Goal: Obtain resource: Obtain resource

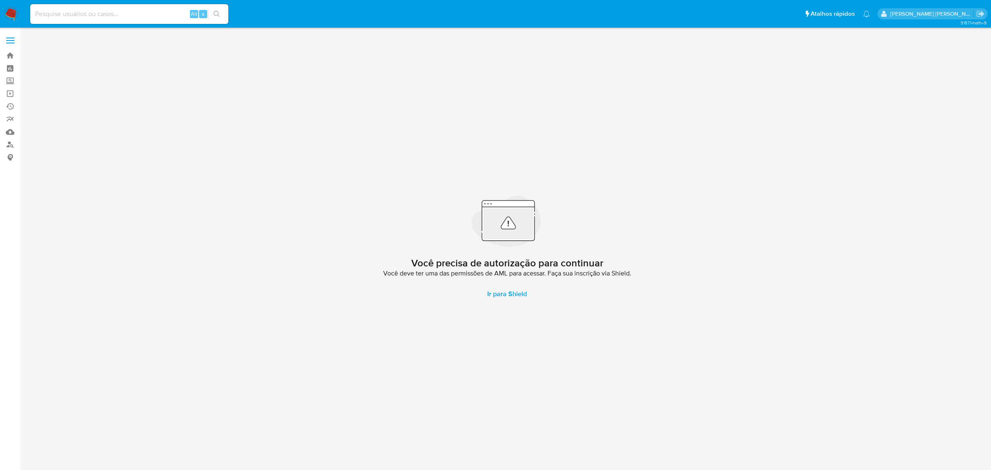
click at [11, 42] on label at bounding box center [10, 40] width 21 height 17
click at [0, 0] on input "checkbox" at bounding box center [0, 0] width 0 height 0
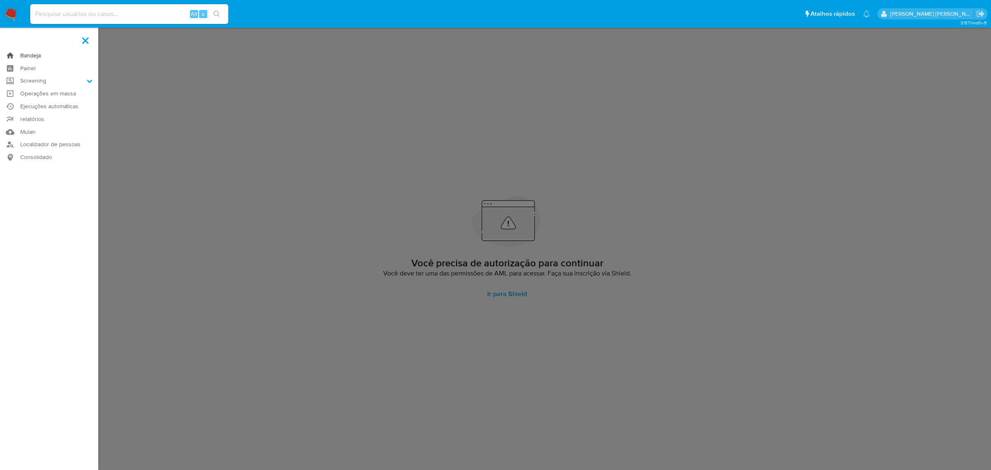
click at [29, 56] on link "Bandeja" at bounding box center [49, 55] width 98 height 13
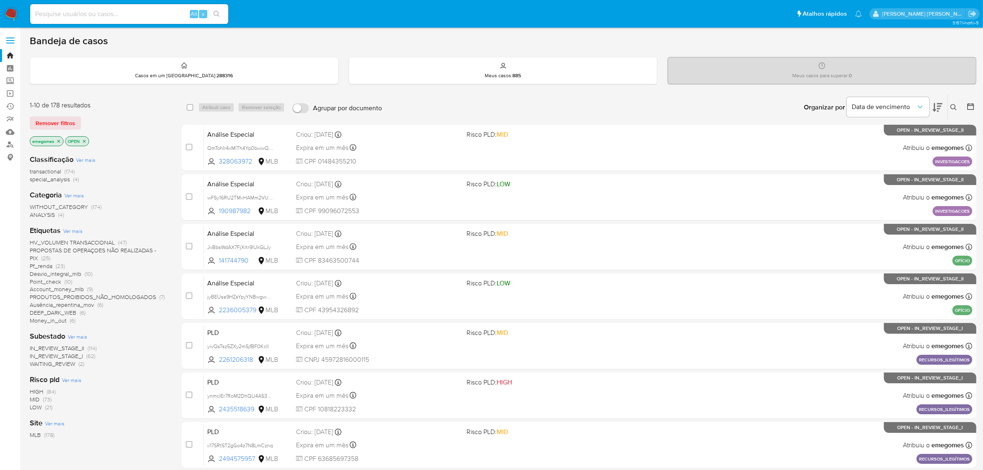
click at [141, 248] on span "PROPOSTAS DE OPERAÇOES NÃO REALIZADAS - PIX" at bounding box center [93, 254] width 126 height 16
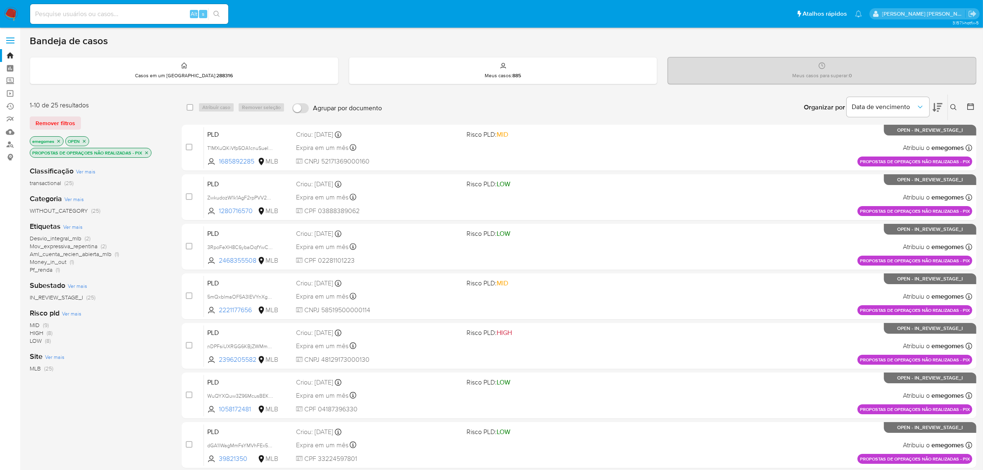
click at [147, 152] on icon "close-filter" at bounding box center [146, 152] width 5 height 5
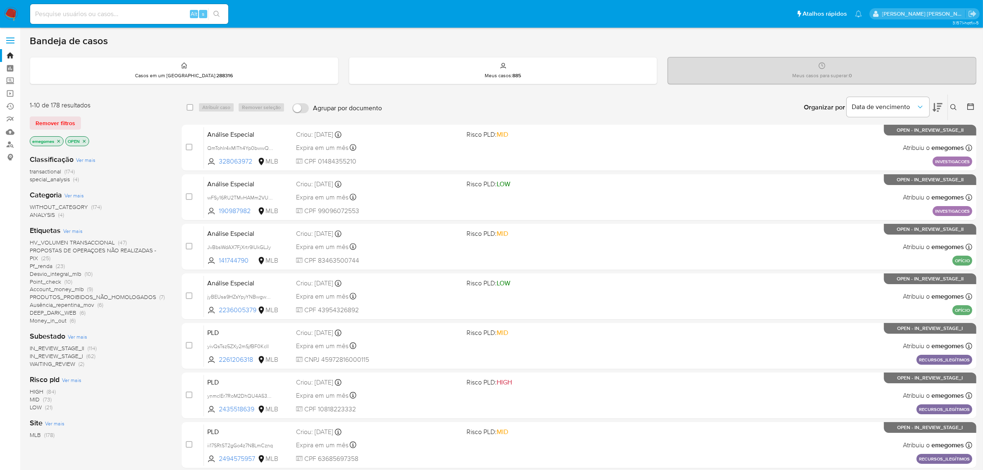
click at [128, 251] on span "PROPOSTAS DE OPERAÇOES NÃO REALIZADAS - PIX" at bounding box center [93, 254] width 126 height 16
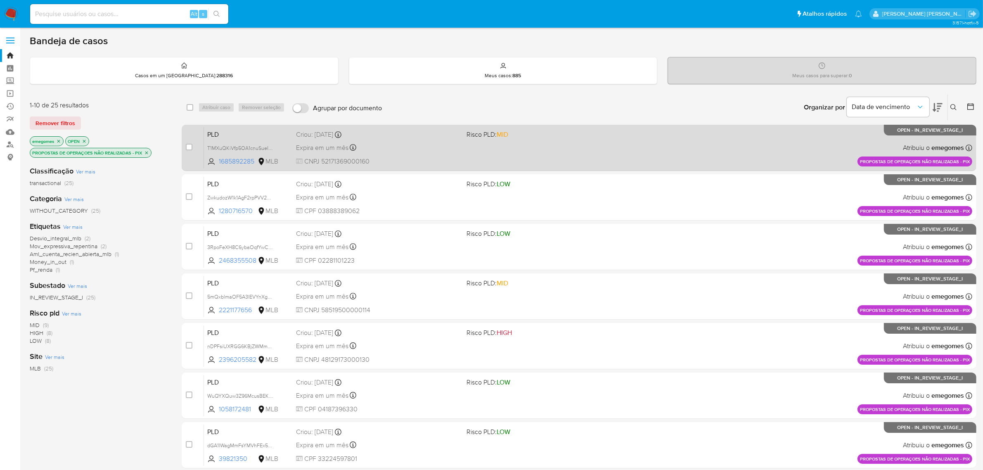
click at [417, 142] on div "Expira em um mês Expira em 28/09/2025 11:57:12" at bounding box center [378, 147] width 164 height 11
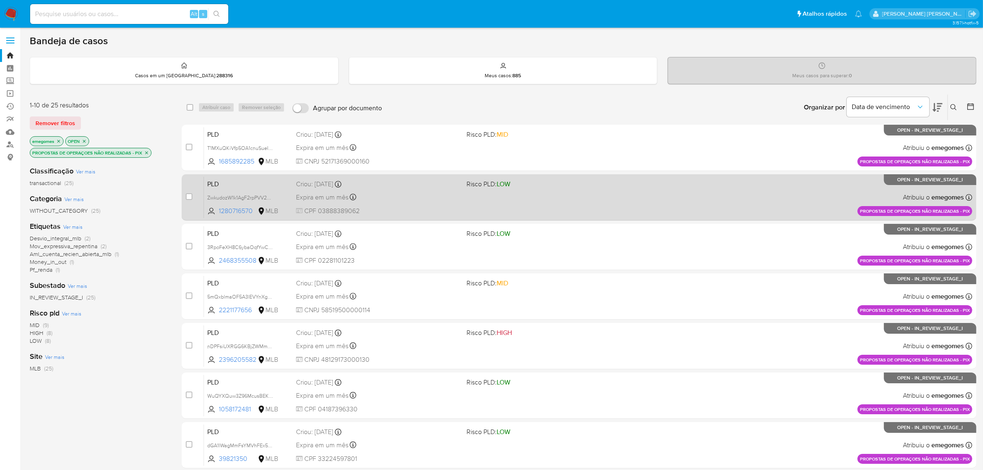
click at [398, 184] on div "Criou: 14/08/2025 Criou: 14/08/2025 11:56:57" at bounding box center [378, 184] width 164 height 9
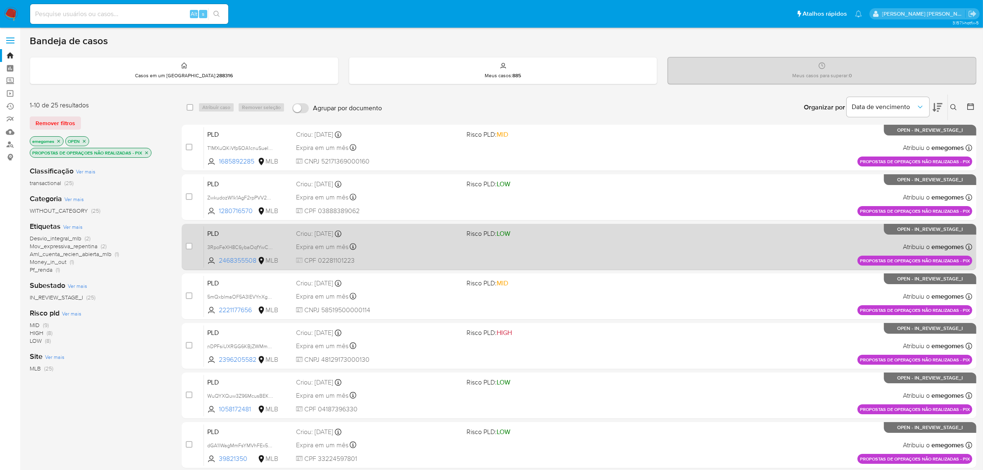
click at [388, 243] on div "Expira em um mês Expira em 28/09/2025 11:56:55" at bounding box center [378, 246] width 164 height 11
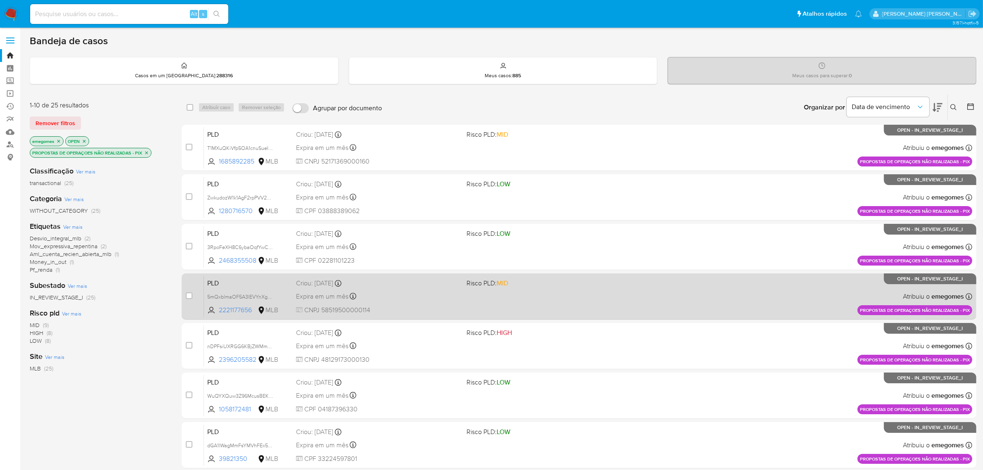
click at [400, 289] on div "PLD 5mQxblmaOF5A3lEVYnXgKP6C 2221177656 MLB Risco PLD: MID Criou: 14/08/2025 Cr…" at bounding box center [588, 296] width 768 height 42
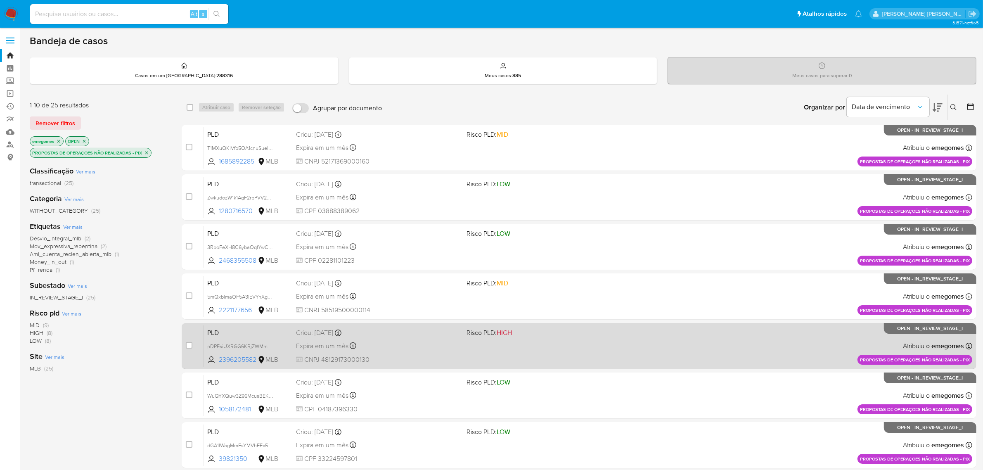
click at [407, 341] on div "Expira em um mês Expira em 28/09/2025 11:56:43" at bounding box center [378, 345] width 164 height 11
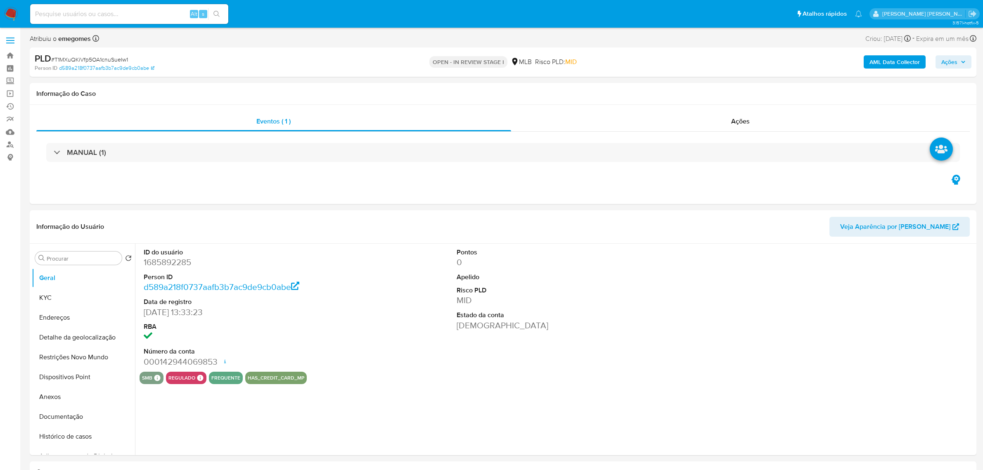
select select "10"
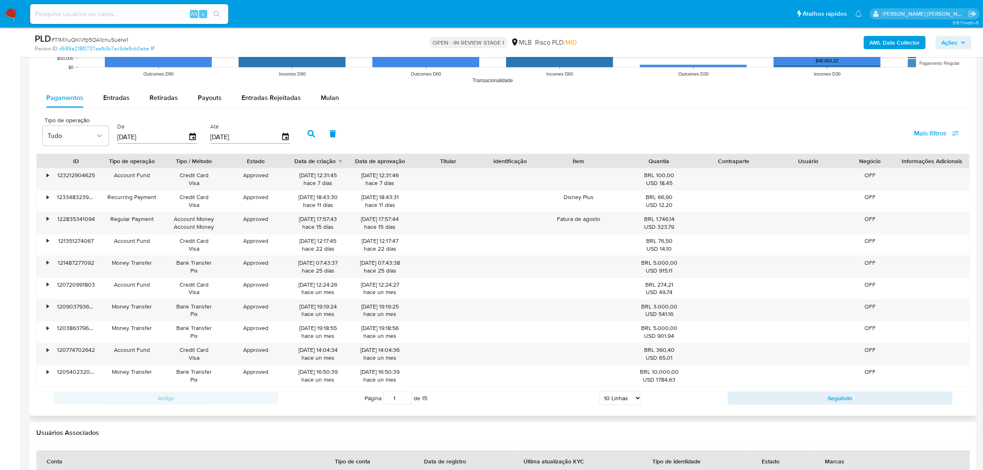
scroll to position [826, 0]
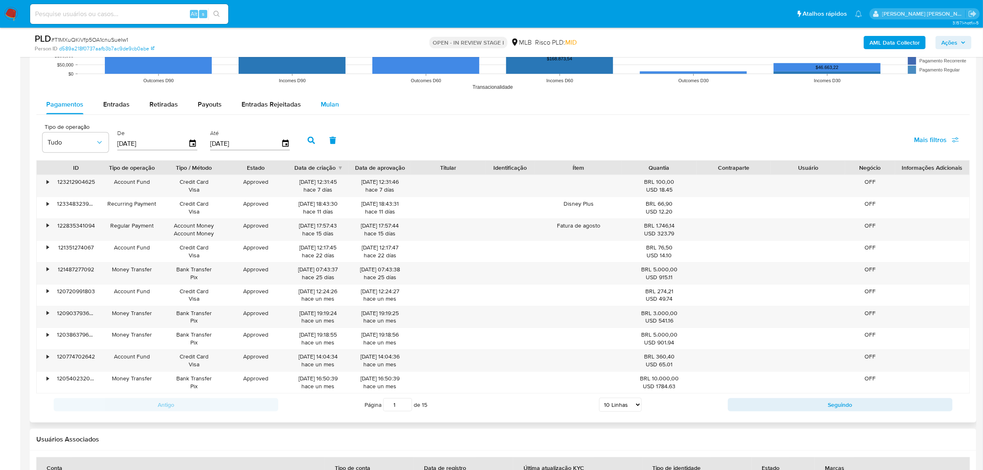
click at [334, 109] on span "Mulan" at bounding box center [330, 103] width 18 height 9
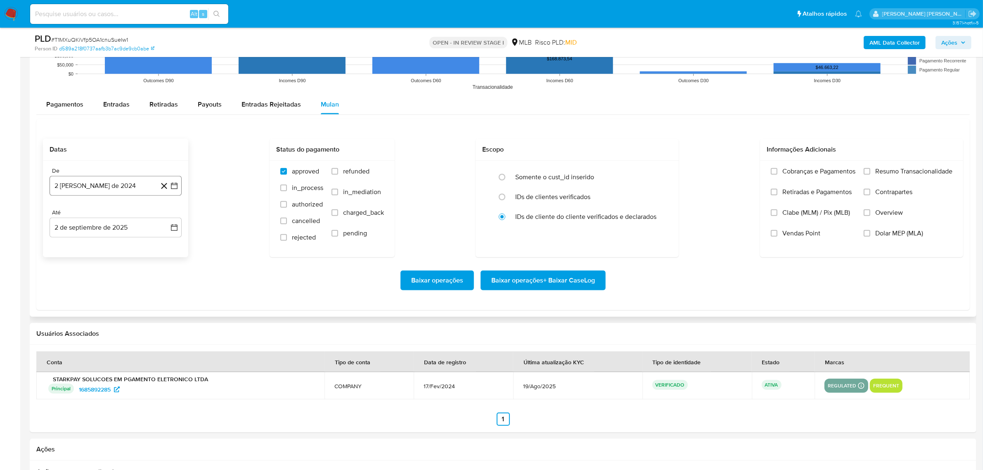
click at [178, 190] on icon "button" at bounding box center [174, 186] width 8 height 8
click at [170, 216] on icon "Mes siguiente" at bounding box center [167, 216] width 10 height 10
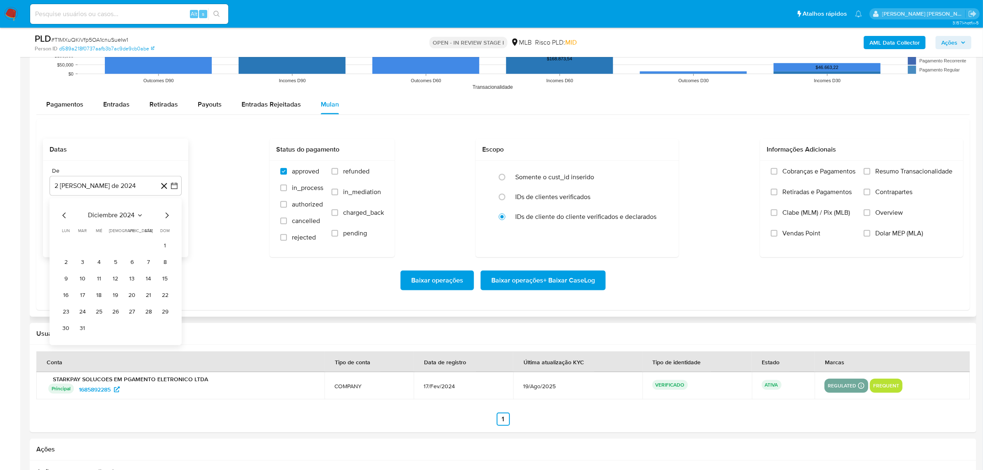
click at [170, 216] on icon "Mes siguiente" at bounding box center [167, 216] width 10 height 10
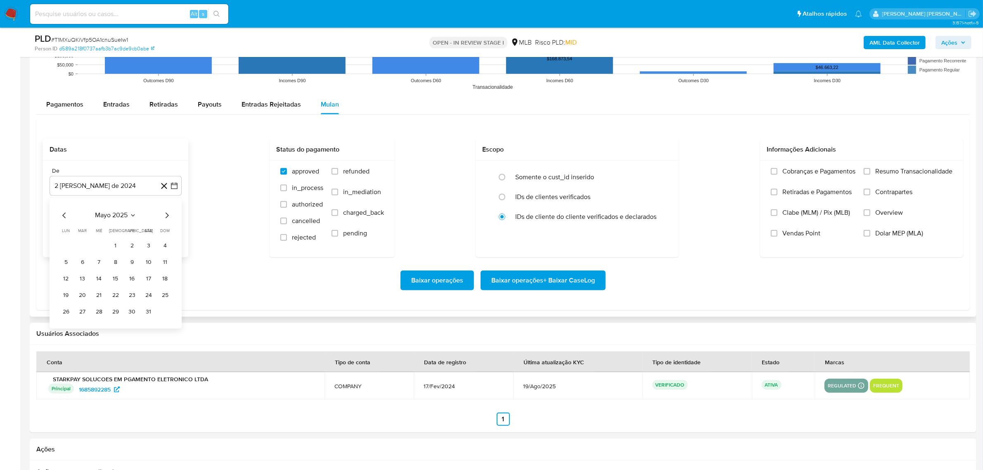
click at [170, 216] on icon "Mes siguiente" at bounding box center [167, 216] width 10 height 10
click at [79, 250] on button "1" at bounding box center [82, 245] width 13 height 13
click at [176, 230] on icon "button" at bounding box center [174, 227] width 8 height 8
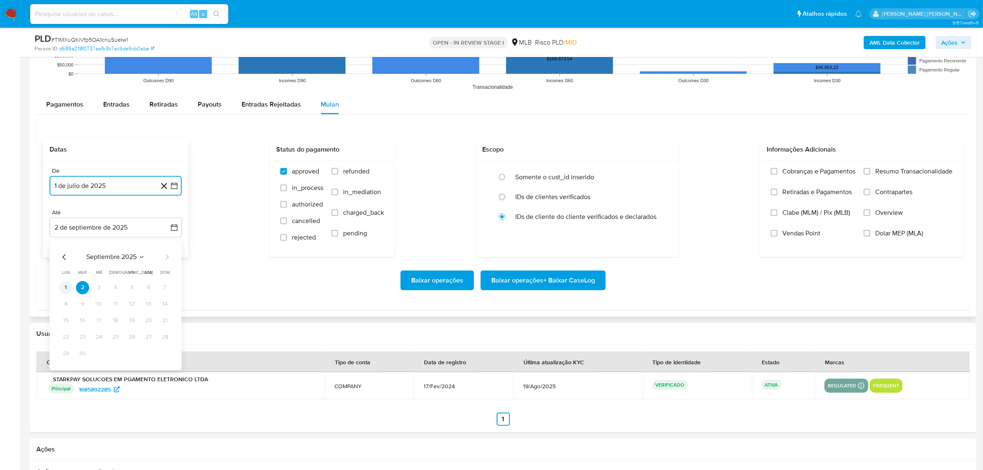
click at [67, 291] on button "1" at bounding box center [65, 287] width 13 height 13
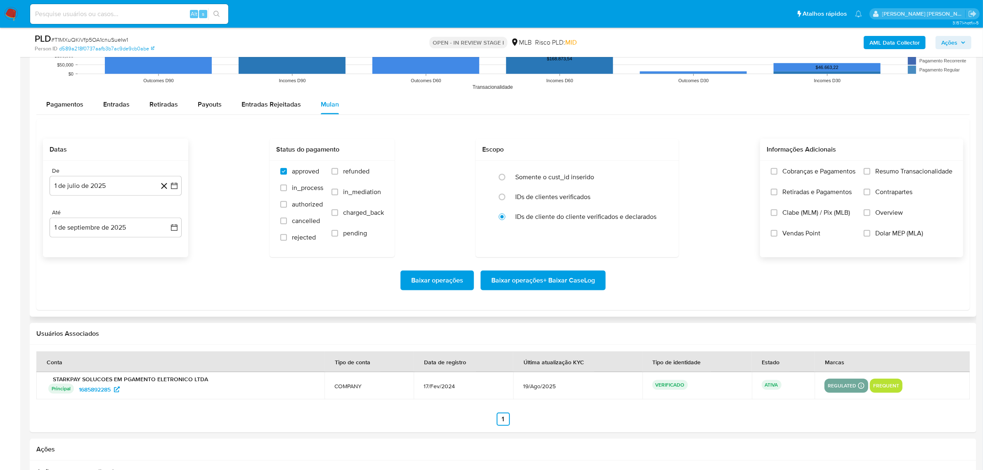
click at [901, 215] on span "Overview" at bounding box center [889, 212] width 28 height 8
click at [870, 215] on input "Overview" at bounding box center [867, 212] width 7 height 7
click at [898, 199] on label "Contrapartes" at bounding box center [908, 198] width 89 height 21
click at [870, 195] on input "Contrapartes" at bounding box center [867, 192] width 7 height 7
click at [898, 180] on label "Resumo Transacionalidade" at bounding box center [908, 177] width 89 height 21
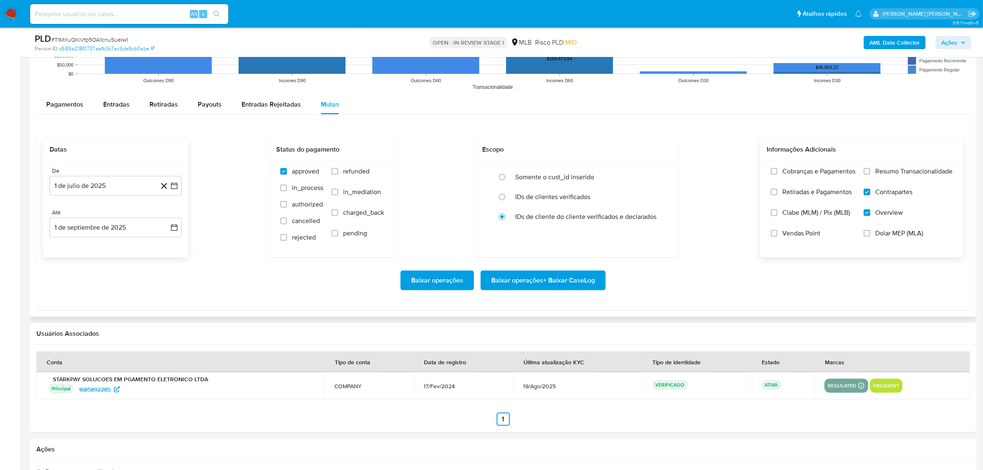
click at [870, 175] on input "Resumo Transacionalidade" at bounding box center [867, 171] width 7 height 7
click at [581, 285] on span "Baixar operações + Baixar CaseLog" at bounding box center [543, 280] width 104 height 18
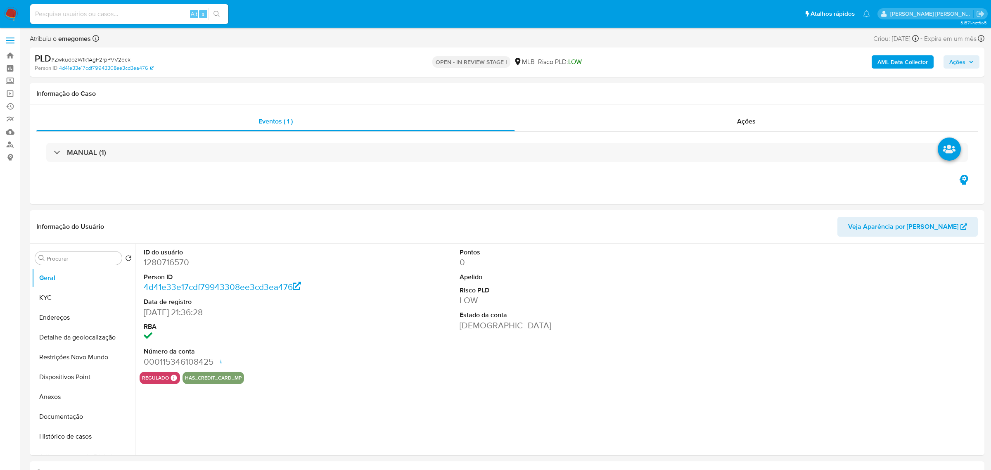
select select "10"
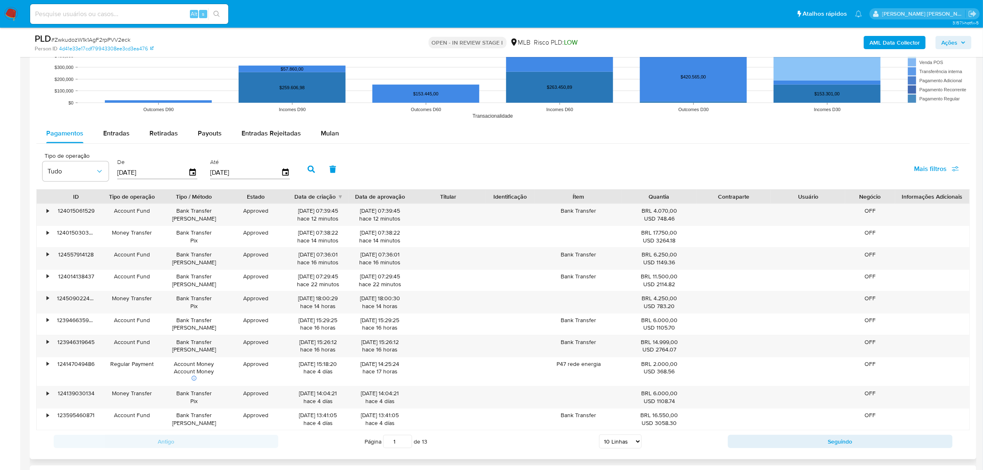
scroll to position [826, 0]
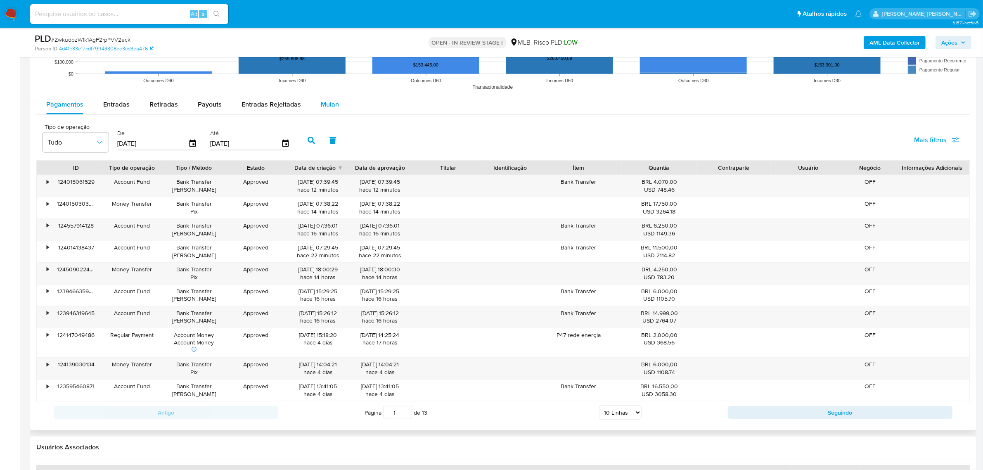
click at [321, 104] on span "Mulan" at bounding box center [330, 103] width 18 height 9
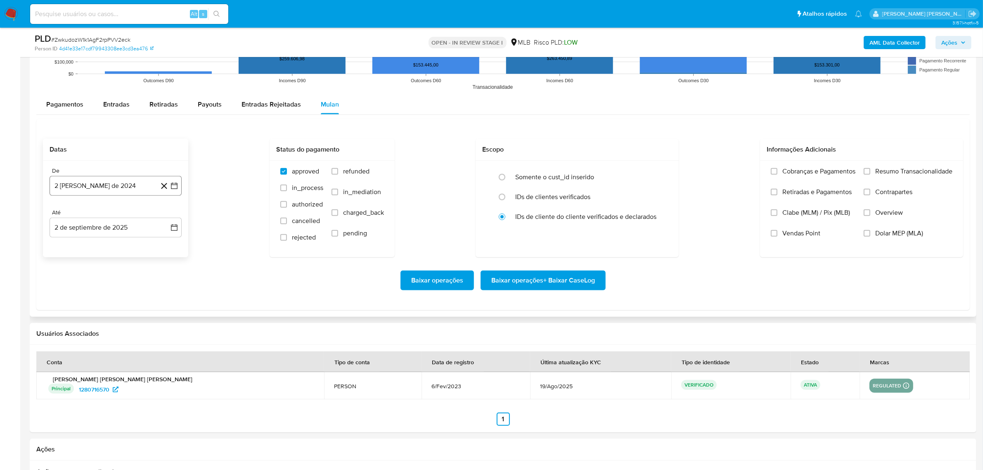
click at [178, 187] on button "2 [PERSON_NAME] de 2024" at bounding box center [116, 186] width 132 height 20
click at [166, 215] on icon "Mes siguiente" at bounding box center [167, 216] width 10 height 10
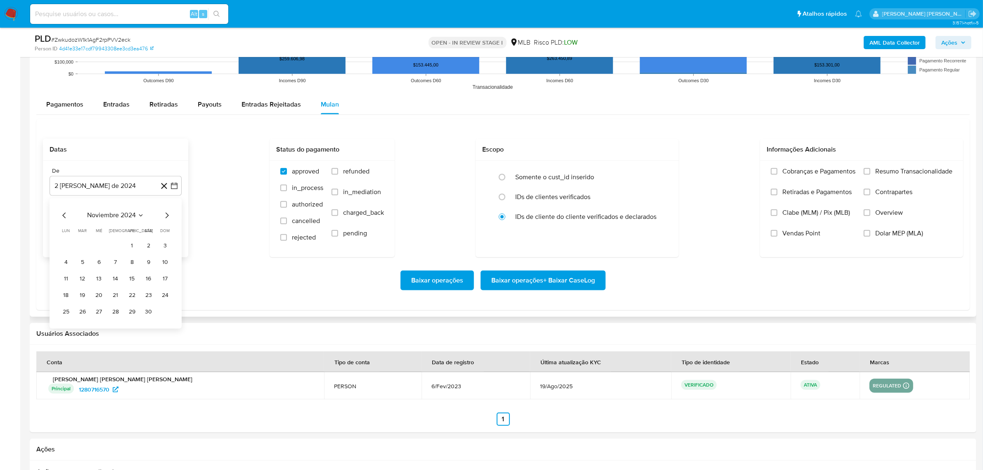
click at [166, 215] on icon "Mes siguiente" at bounding box center [167, 216] width 10 height 10
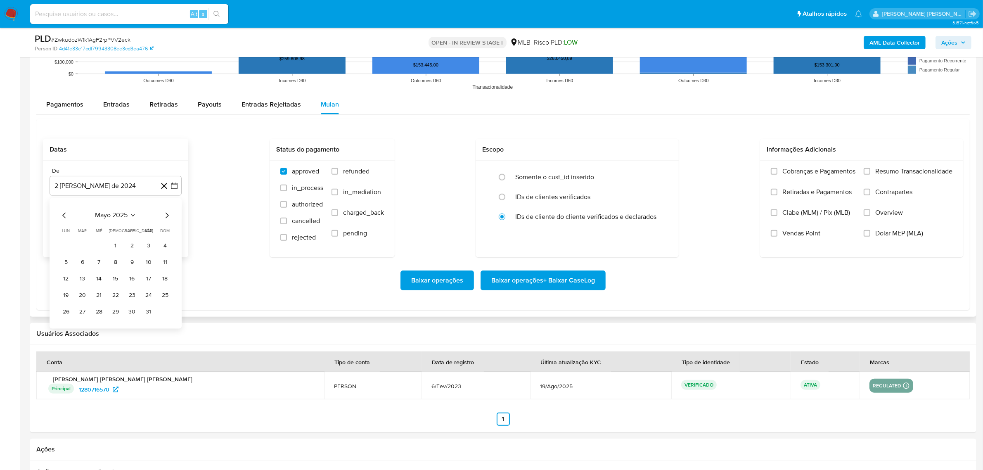
click at [166, 215] on icon "Mes siguiente" at bounding box center [167, 216] width 10 height 10
click at [61, 214] on icon "Mes anterior" at bounding box center [64, 216] width 10 height 10
click at [80, 245] on button "1" at bounding box center [82, 245] width 13 height 13
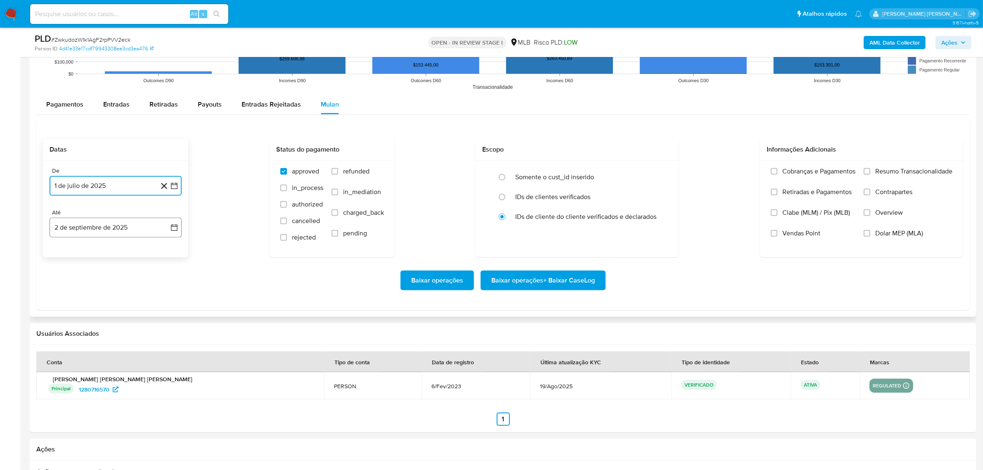
click at [173, 223] on button "2 de septiembre de 2025" at bounding box center [116, 228] width 132 height 20
click at [71, 287] on button "1" at bounding box center [65, 287] width 13 height 13
click at [884, 211] on span "Overview" at bounding box center [889, 212] width 28 height 8
click at [870, 211] on input "Overview" at bounding box center [867, 212] width 7 height 7
click at [890, 195] on span "Contrapartes" at bounding box center [893, 192] width 37 height 8
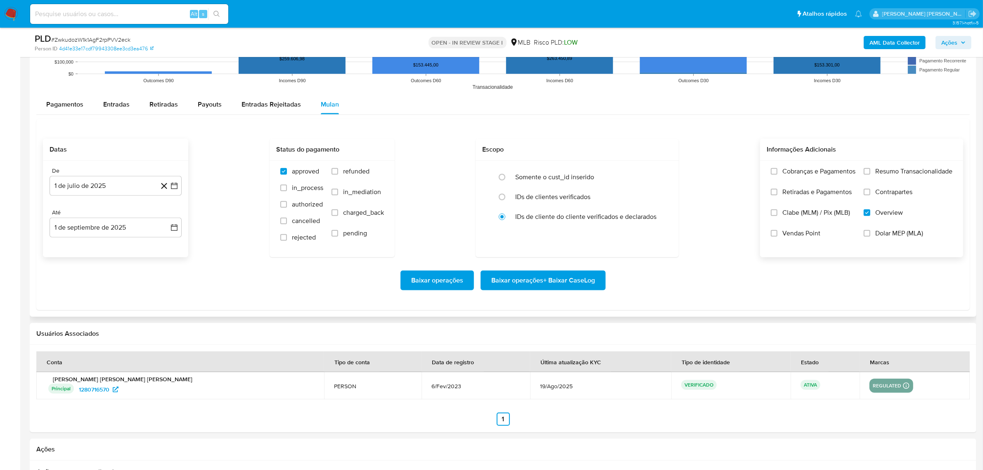
click at [870, 195] on input "Contrapartes" at bounding box center [867, 192] width 7 height 7
click at [890, 173] on span "Resumo Transacionalidade" at bounding box center [913, 171] width 77 height 8
click at [870, 173] on input "Resumo Transacionalidade" at bounding box center [867, 171] width 7 height 7
click at [572, 284] on span "Baixar operações + Baixar CaseLog" at bounding box center [543, 280] width 104 height 18
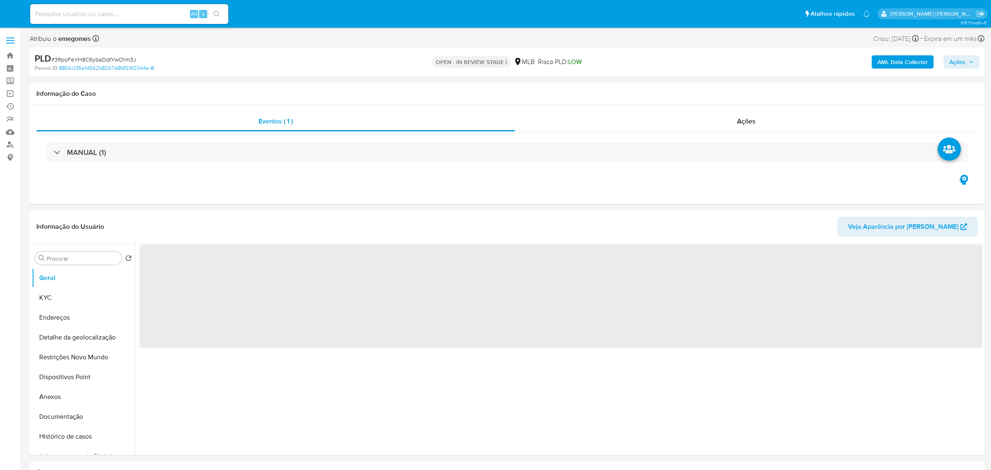
select select "10"
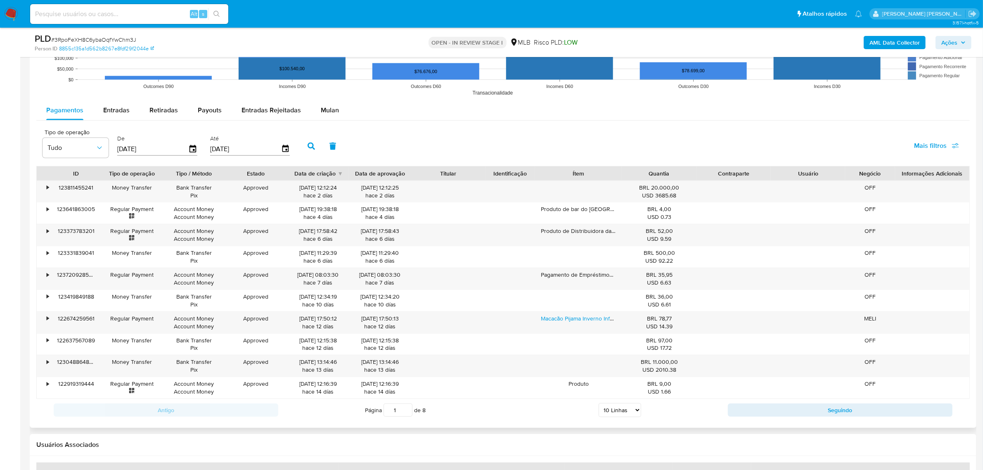
scroll to position [877, 0]
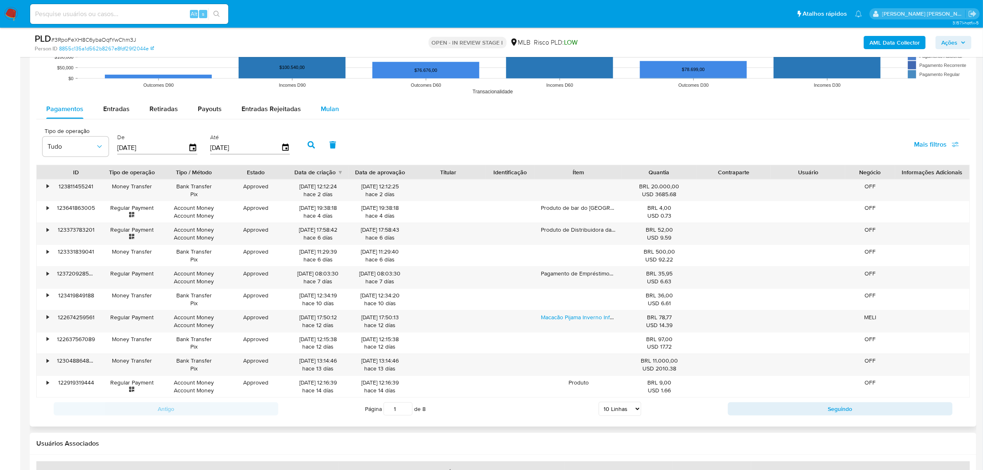
click at [331, 111] on span "Mulan" at bounding box center [330, 108] width 18 height 9
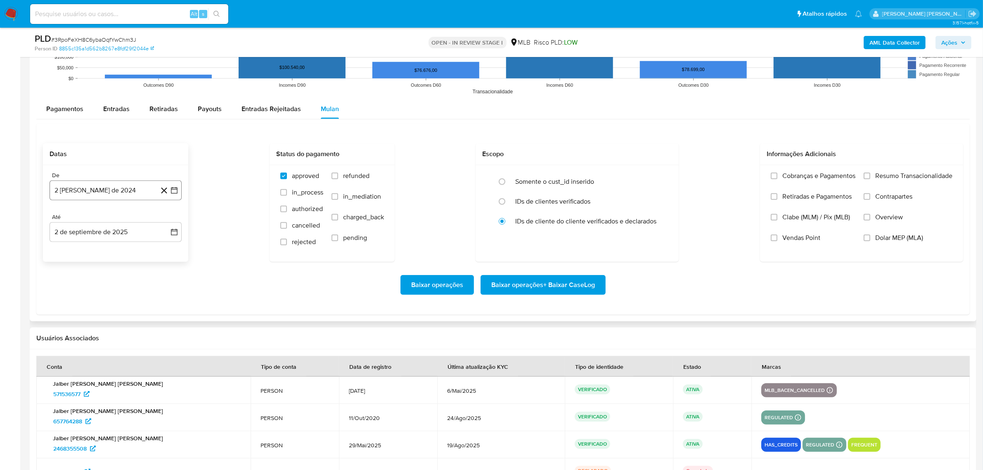
click at [175, 194] on icon "button" at bounding box center [174, 190] width 8 height 8
click at [167, 225] on icon "Mes siguiente" at bounding box center [167, 220] width 10 height 10
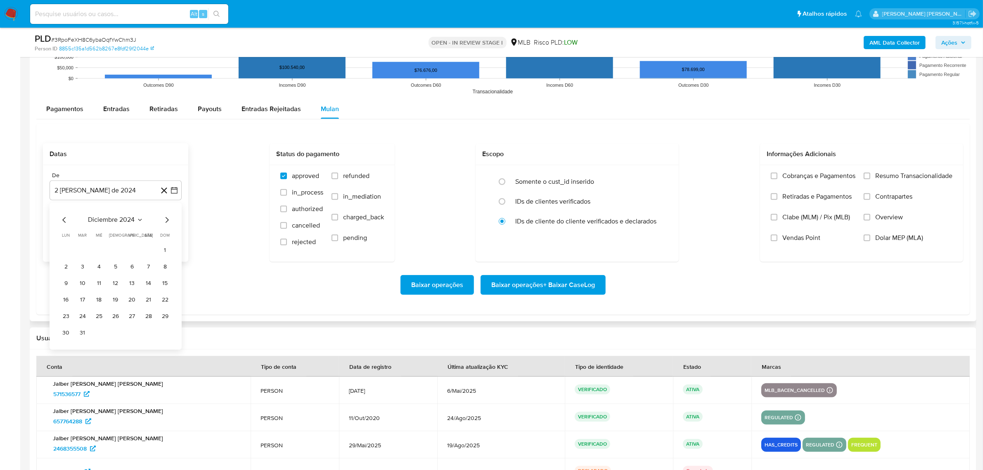
click at [167, 225] on icon "Mes siguiente" at bounding box center [167, 220] width 10 height 10
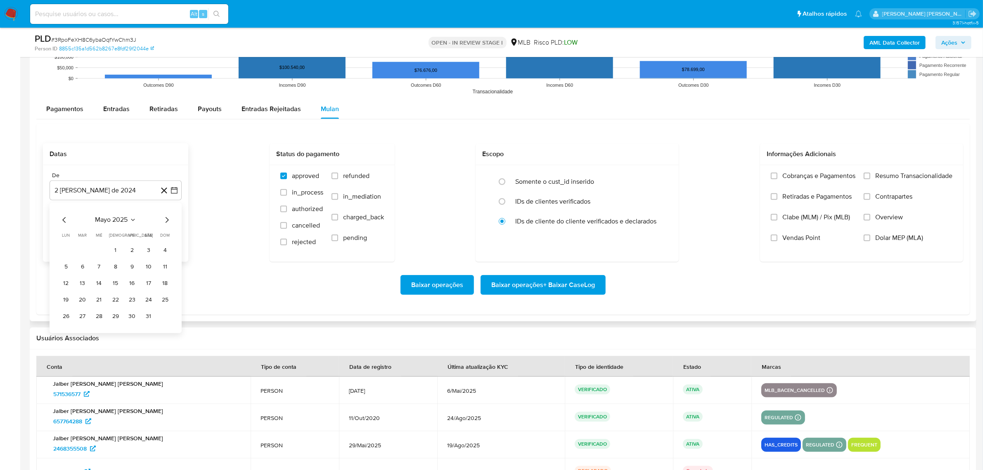
click at [167, 225] on icon "Mes siguiente" at bounding box center [167, 220] width 10 height 10
click at [86, 252] on button "1" at bounding box center [82, 250] width 13 height 13
click at [174, 235] on icon "button" at bounding box center [174, 232] width 8 height 8
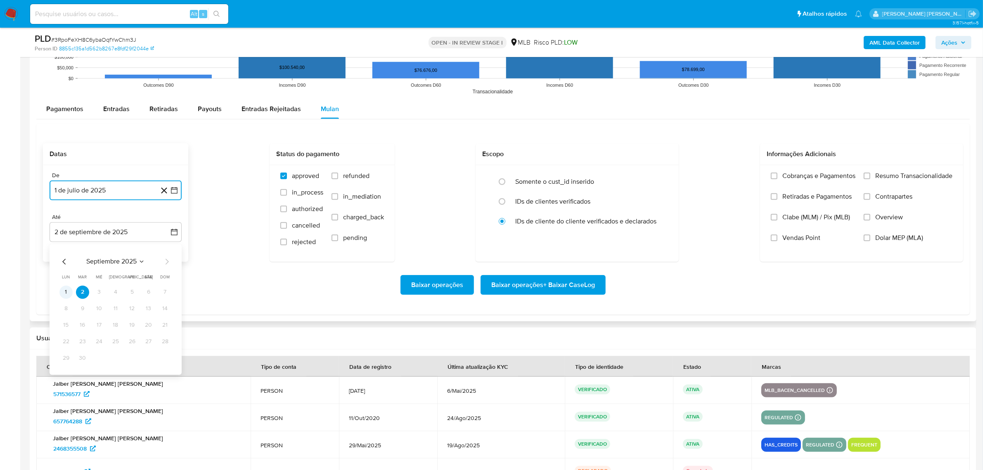
click at [65, 294] on button "1" at bounding box center [65, 291] width 13 height 13
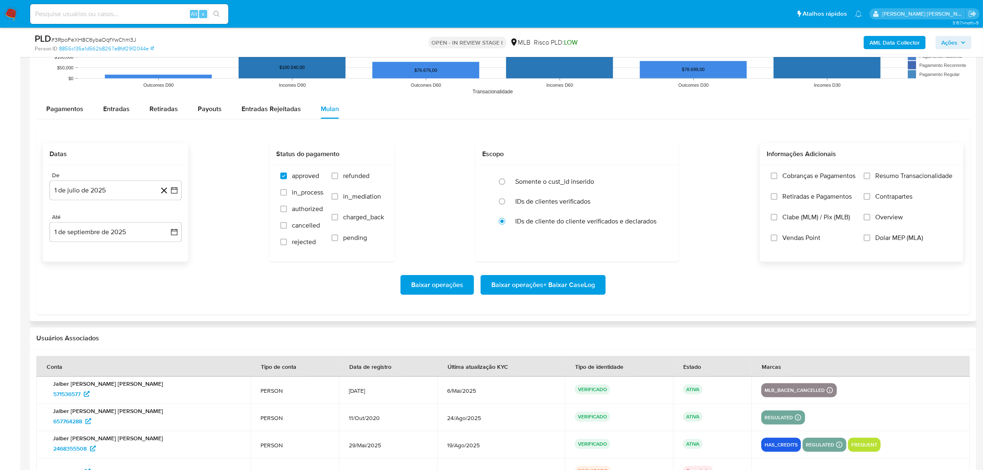
click at [885, 221] on span "Overview" at bounding box center [889, 217] width 28 height 8
click at [870, 220] on input "Overview" at bounding box center [867, 217] width 7 height 7
click at [176, 237] on button "1 de septiembre de 2025" at bounding box center [116, 232] width 132 height 20
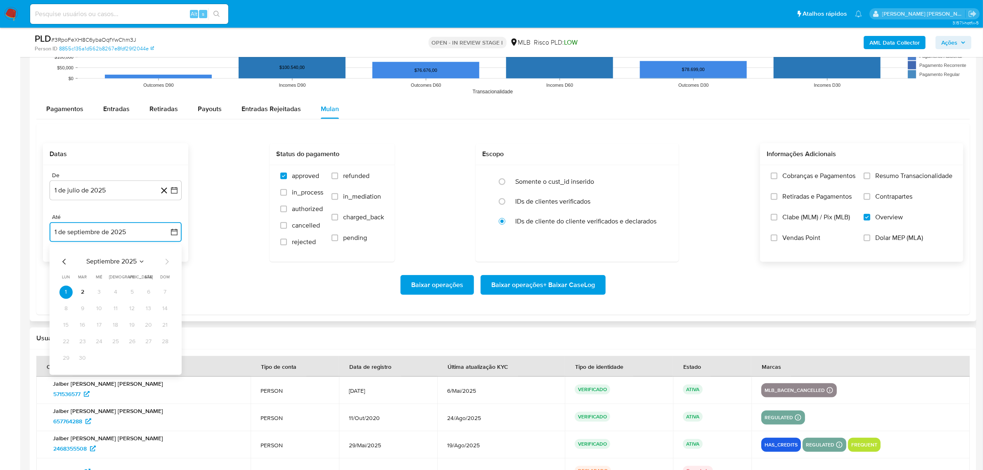
click at [65, 264] on icon "Mes anterior" at bounding box center [63, 261] width 3 height 6
click at [166, 262] on icon "Mes siguiente" at bounding box center [167, 261] width 10 height 10
click at [66, 292] on button "1" at bounding box center [65, 291] width 13 height 13
click at [71, 294] on button "1" at bounding box center [65, 291] width 13 height 13
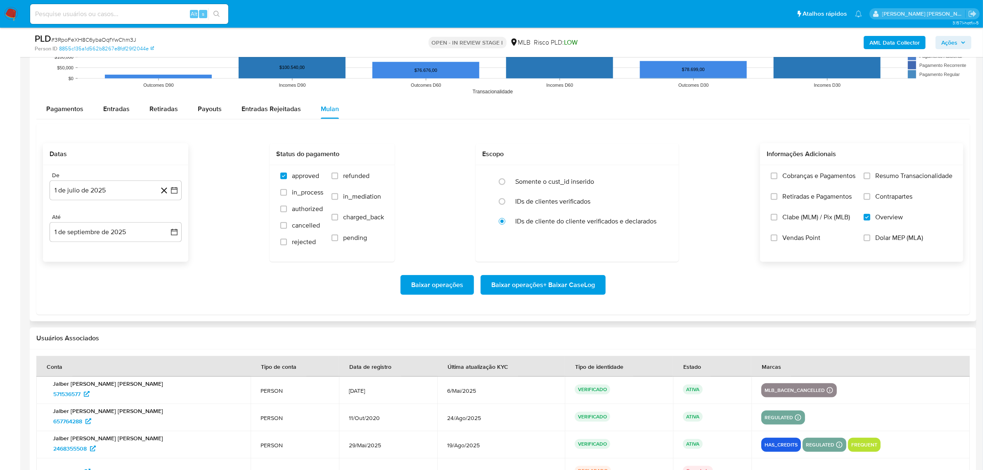
click at [894, 197] on span "Contrapartes" at bounding box center [893, 196] width 37 height 8
click at [870, 197] on input "Contrapartes" at bounding box center [867, 196] width 7 height 7
click at [892, 180] on span "Resumo Transacionalidade" at bounding box center [913, 176] width 77 height 8
click at [870, 179] on input "Resumo Transacionalidade" at bounding box center [867, 176] width 7 height 7
click at [514, 290] on span "Baixar operações + Baixar CaseLog" at bounding box center [543, 285] width 104 height 18
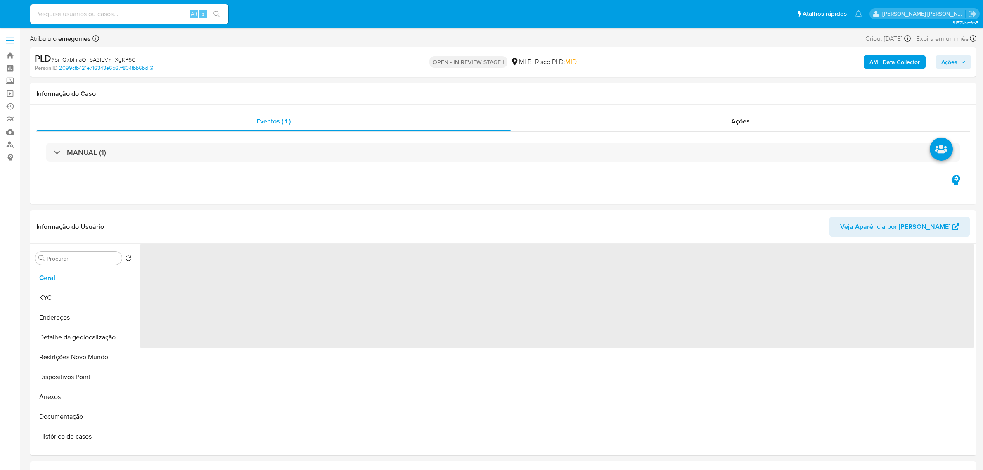
select select "10"
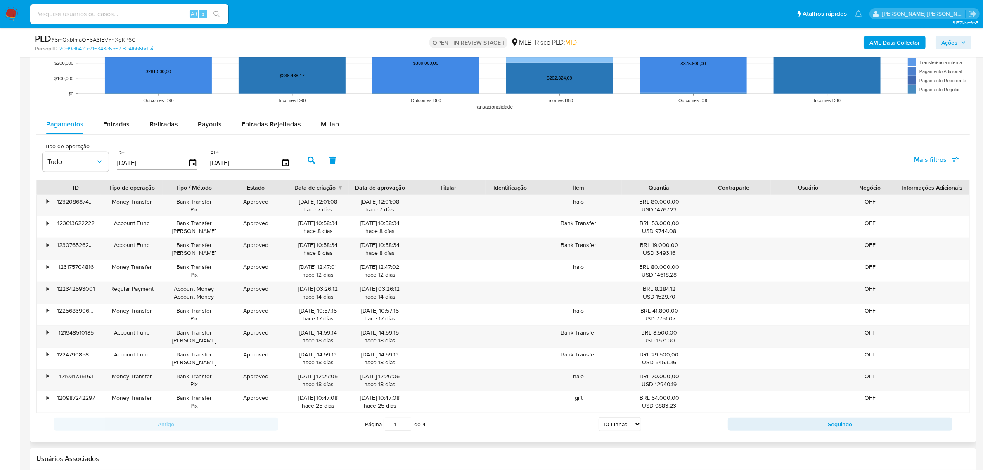
scroll to position [877, 0]
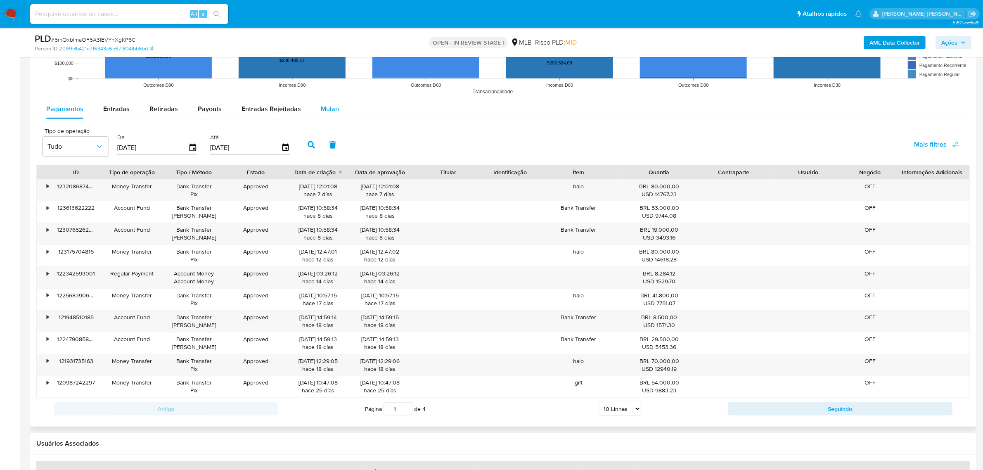
click at [322, 109] on span "Mulan" at bounding box center [330, 108] width 18 height 9
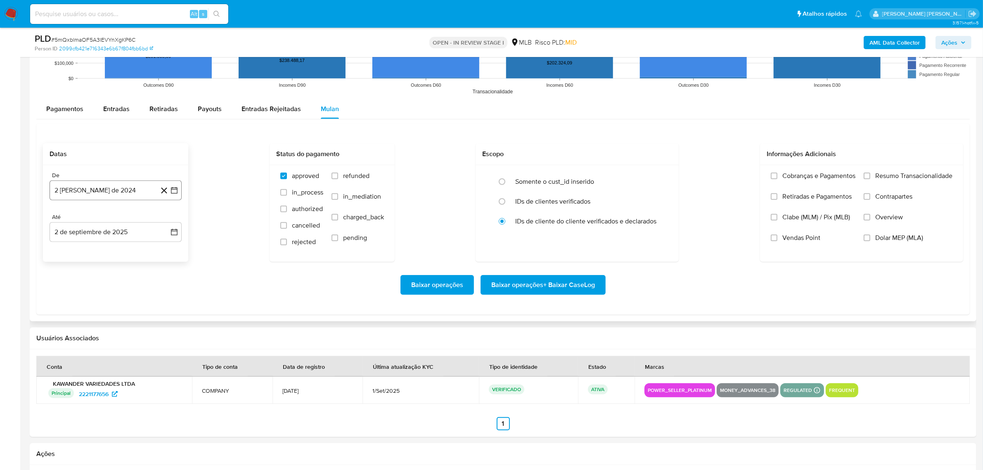
click at [176, 194] on icon "button" at bounding box center [174, 190] width 8 height 8
click at [166, 221] on icon "Mes siguiente" at bounding box center [167, 220] width 10 height 10
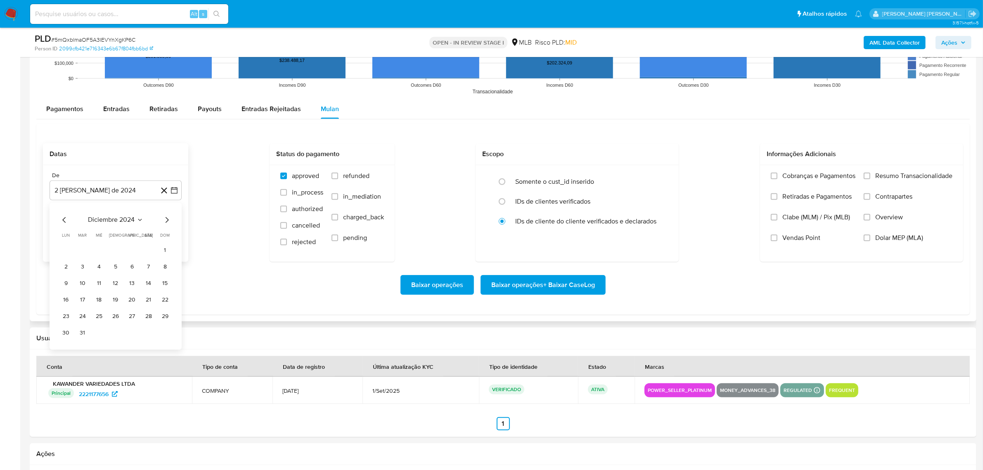
click at [166, 221] on icon "Mes siguiente" at bounding box center [167, 220] width 10 height 10
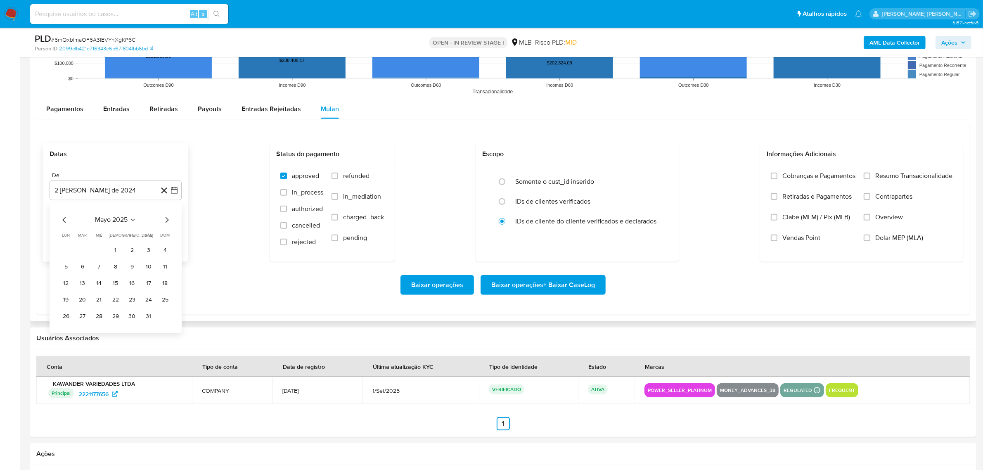
click at [166, 221] on icon "Mes siguiente" at bounding box center [167, 220] width 10 height 10
click at [81, 251] on button "1" at bounding box center [82, 250] width 13 height 13
click at [180, 237] on button "2 de septiembre de 2025" at bounding box center [116, 232] width 132 height 20
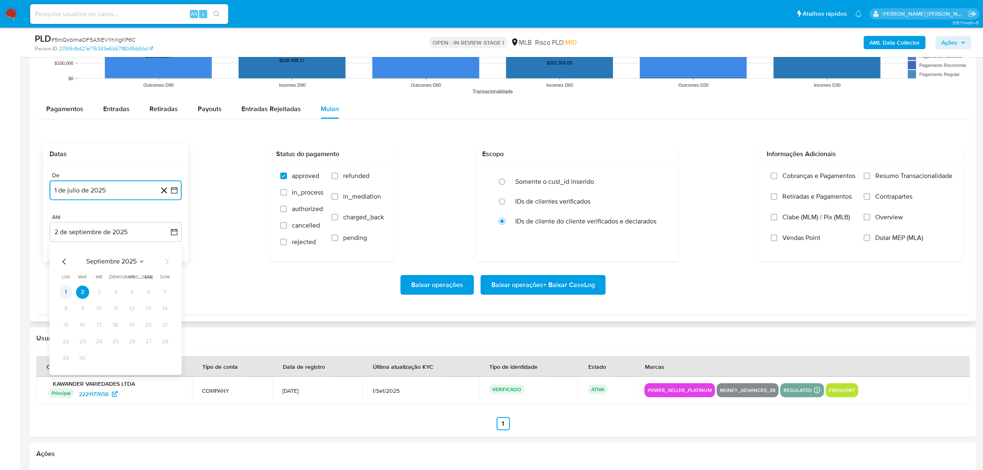
click at [65, 289] on button "1" at bounding box center [65, 291] width 13 height 13
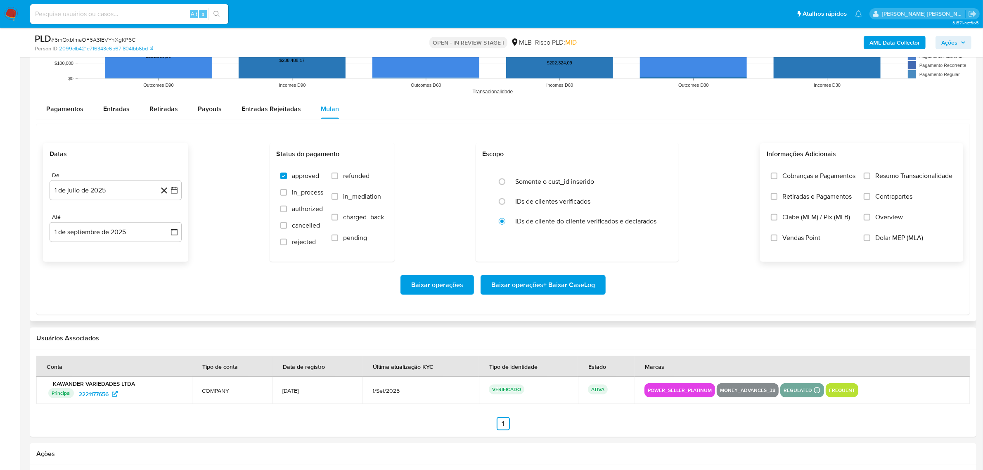
click at [890, 220] on span "Overview" at bounding box center [889, 217] width 28 height 8
click at [870, 220] on input "Overview" at bounding box center [867, 217] width 7 height 7
click at [899, 198] on span "Contrapartes" at bounding box center [893, 196] width 37 height 8
click at [870, 198] on input "Contrapartes" at bounding box center [867, 196] width 7 height 7
click at [903, 182] on label "Resumo Transacionalidade" at bounding box center [908, 182] width 89 height 21
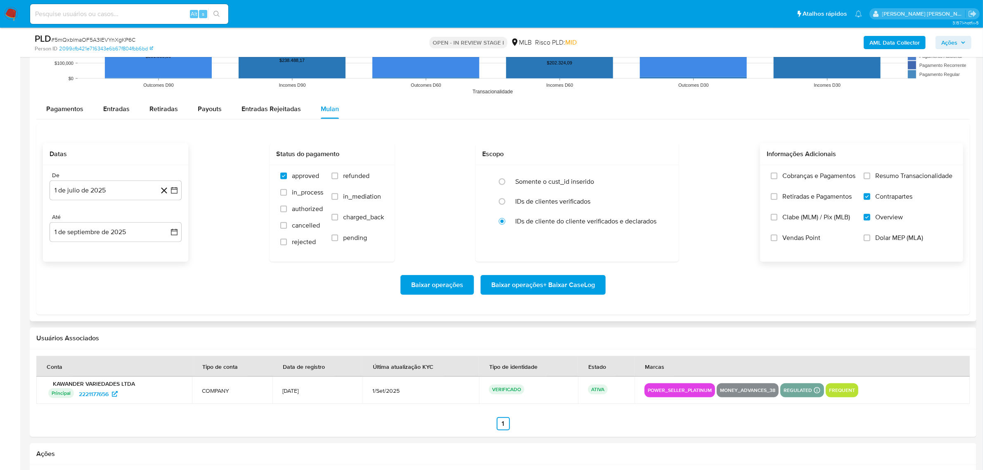
click at [870, 179] on input "Resumo Transacionalidade" at bounding box center [867, 176] width 7 height 7
click at [545, 284] on span "Baixar operações + Baixar CaseLog" at bounding box center [543, 285] width 104 height 18
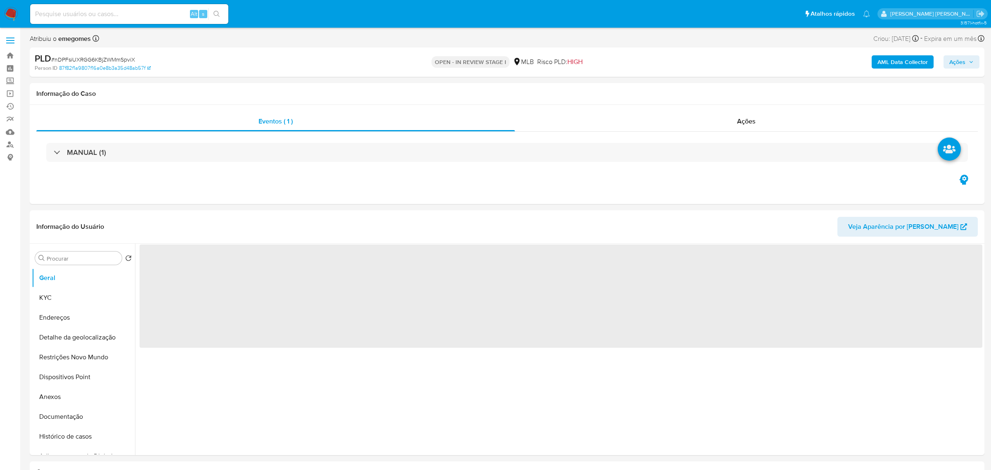
select select "10"
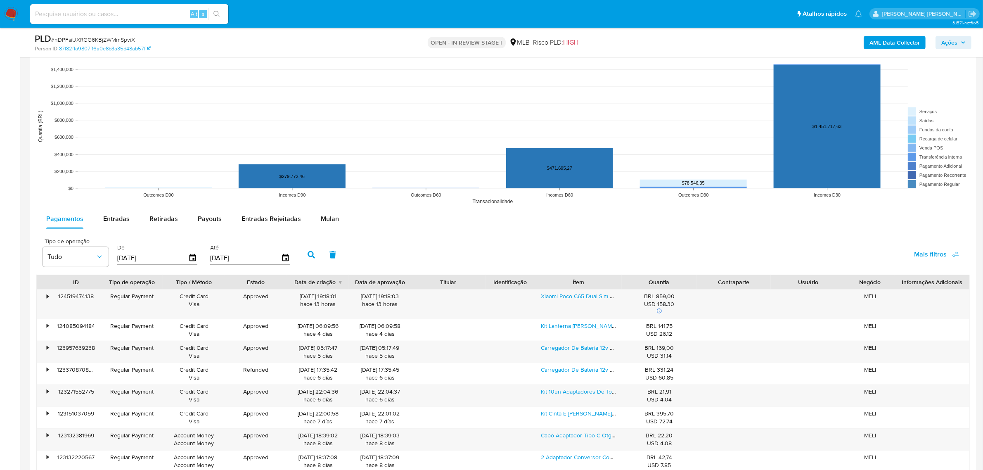
scroll to position [722, 0]
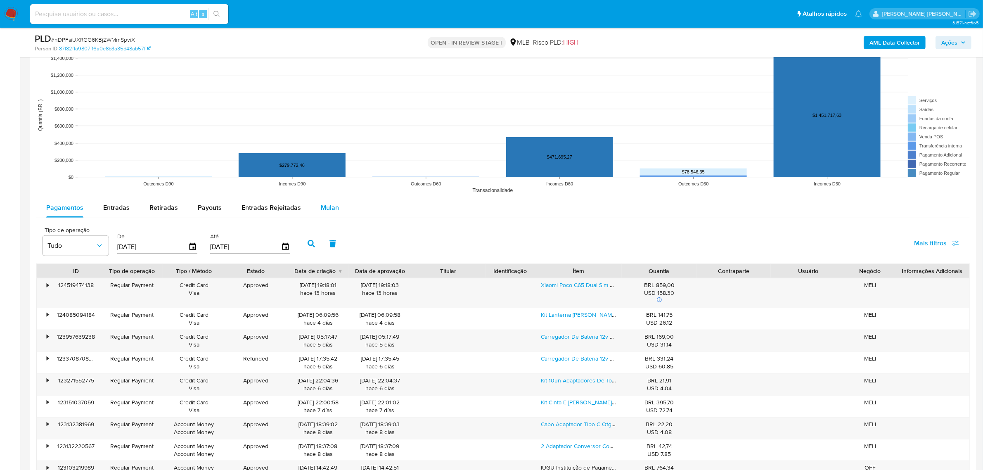
click at [332, 207] on span "Mulan" at bounding box center [330, 207] width 18 height 9
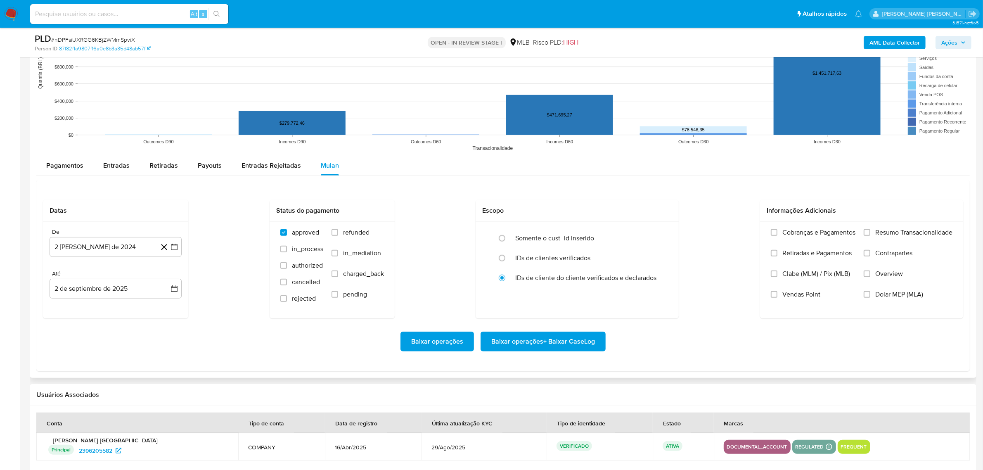
scroll to position [826, 0]
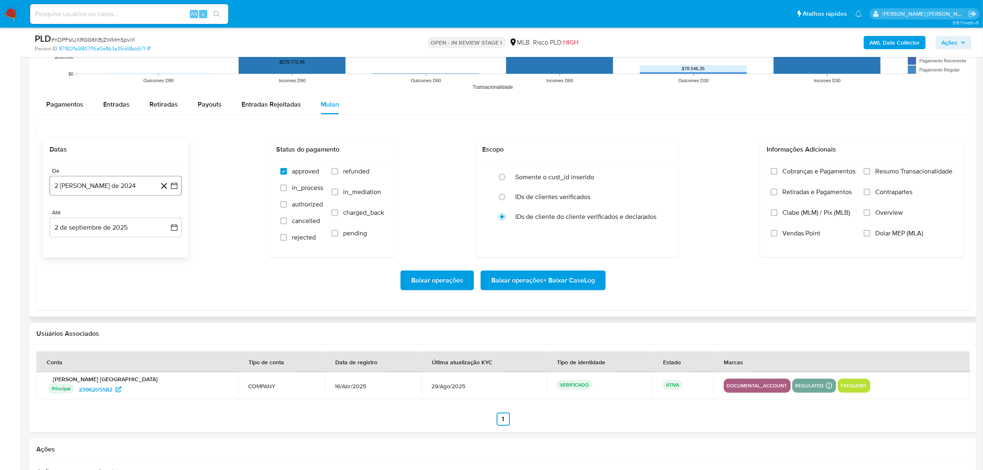
click at [175, 188] on icon "button" at bounding box center [174, 186] width 8 height 8
click at [164, 217] on icon "Mes siguiente" at bounding box center [167, 216] width 10 height 10
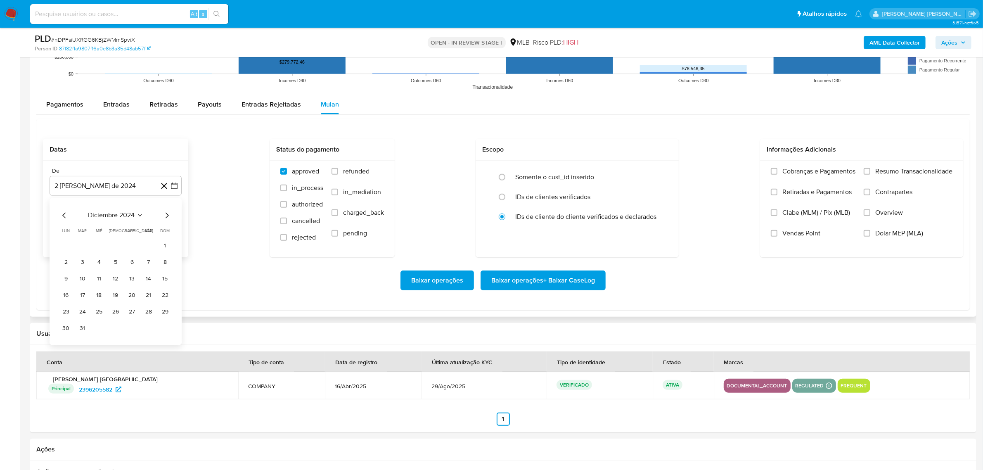
click at [164, 217] on icon "Mes siguiente" at bounding box center [167, 216] width 10 height 10
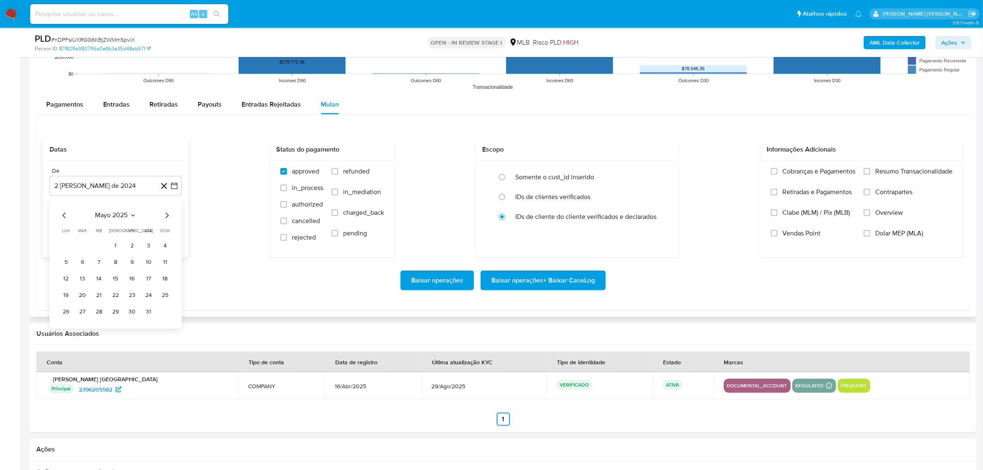
click at [164, 217] on icon "Mes siguiente" at bounding box center [167, 216] width 10 height 10
click at [83, 249] on button "1" at bounding box center [82, 245] width 13 height 13
click at [176, 234] on button "2 de septiembre de 2025" at bounding box center [116, 228] width 132 height 20
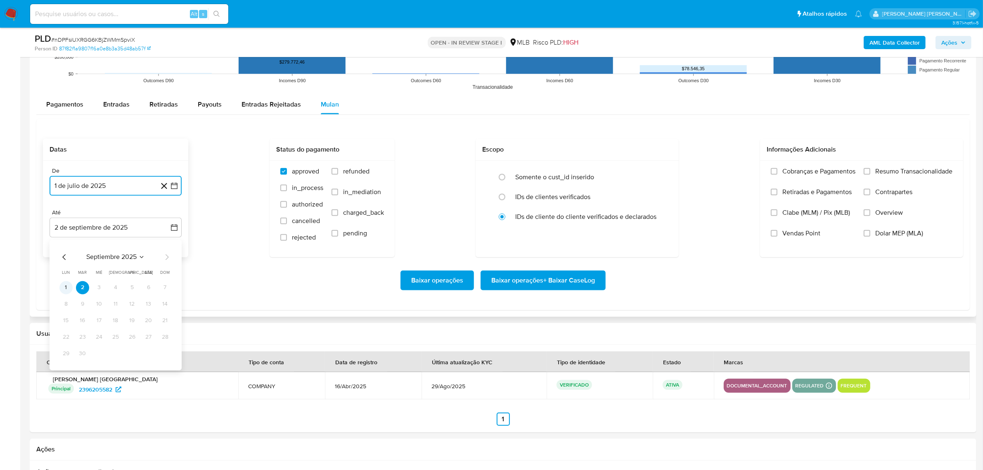
click at [67, 286] on button "1" at bounding box center [65, 287] width 13 height 13
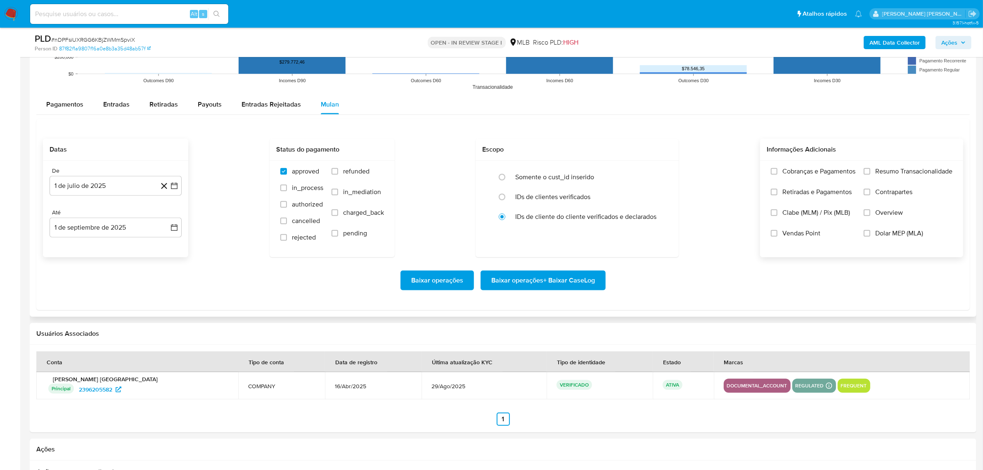
click at [876, 218] on label "Overview" at bounding box center [908, 218] width 89 height 21
click at [870, 216] on input "Overview" at bounding box center [867, 212] width 7 height 7
click at [897, 202] on label "Contrapartes" at bounding box center [908, 198] width 89 height 21
click at [870, 195] on input "Contrapartes" at bounding box center [867, 192] width 7 height 7
click at [903, 173] on span "Resumo Transacionalidade" at bounding box center [913, 171] width 77 height 8
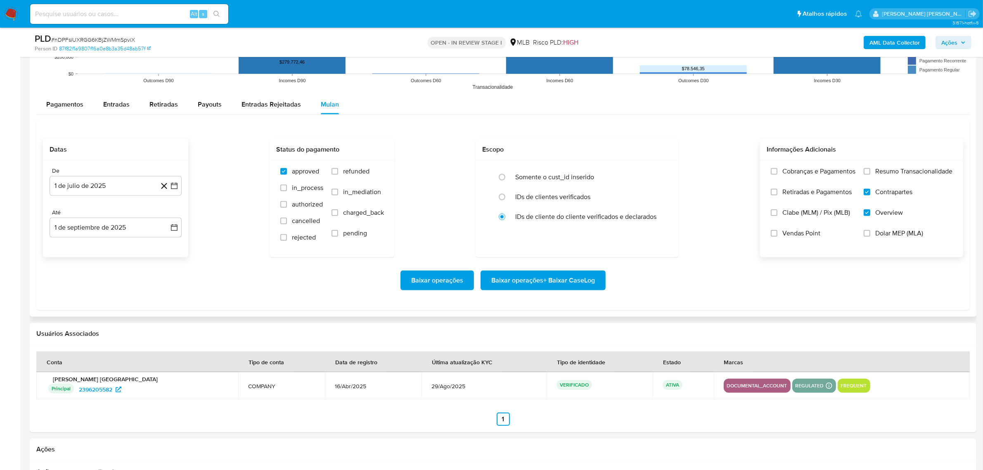
click at [870, 173] on input "Resumo Transacionalidade" at bounding box center [867, 171] width 7 height 7
click at [519, 279] on span "Baixar operações + Baixar CaseLog" at bounding box center [543, 280] width 104 height 18
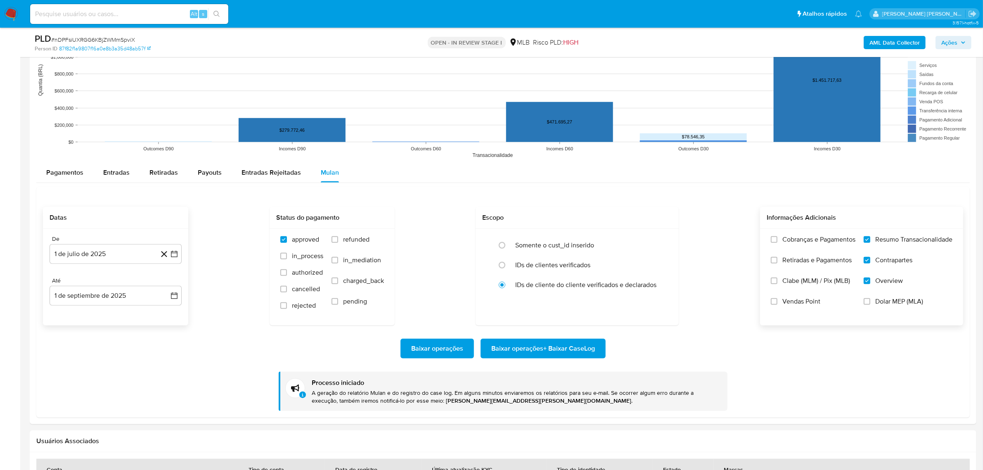
scroll to position [774, 0]
